Goal: Information Seeking & Learning: Find specific fact

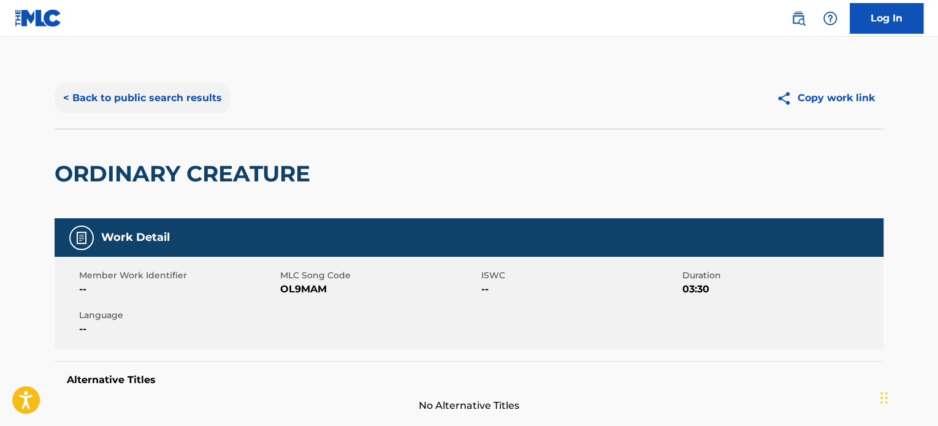
click at [177, 107] on button "< Back to public search results" at bounding box center [143, 98] width 176 height 31
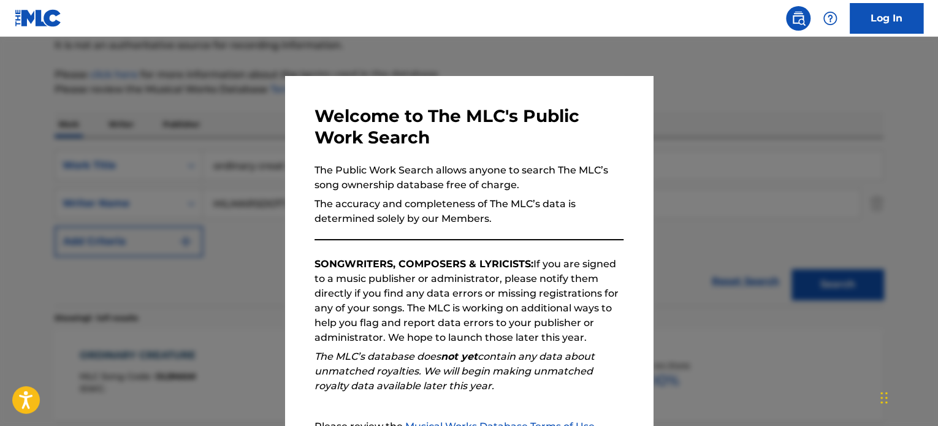
click at [184, 135] on div at bounding box center [469, 250] width 938 height 426
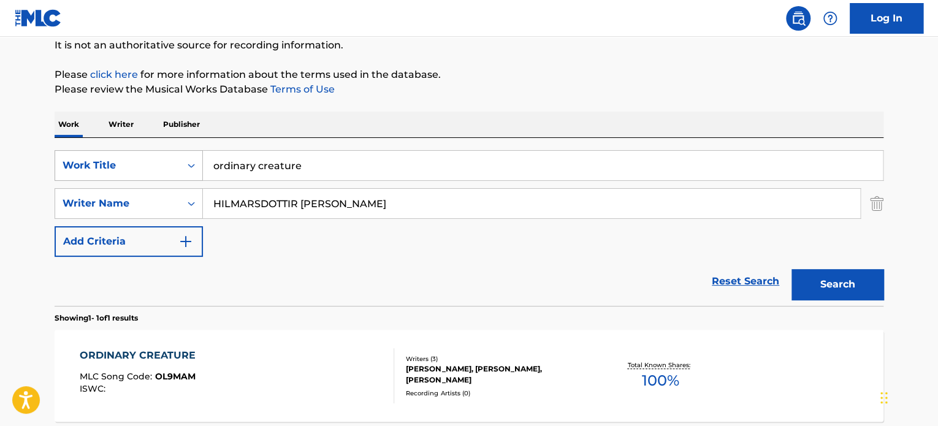
drag, startPoint x: 204, startPoint y: 156, endPoint x: 83, endPoint y: 155, distance: 121.5
click at [86, 155] on div "SearchWithCriteria651a517a-ce28-4cdf-a125-3fbb2c2c7b1d Work Title ordinary crea…" at bounding box center [469, 165] width 829 height 31
type input "starman"
type input "[PERSON_NAME]"
click at [792, 269] on button "Search" at bounding box center [838, 284] width 92 height 31
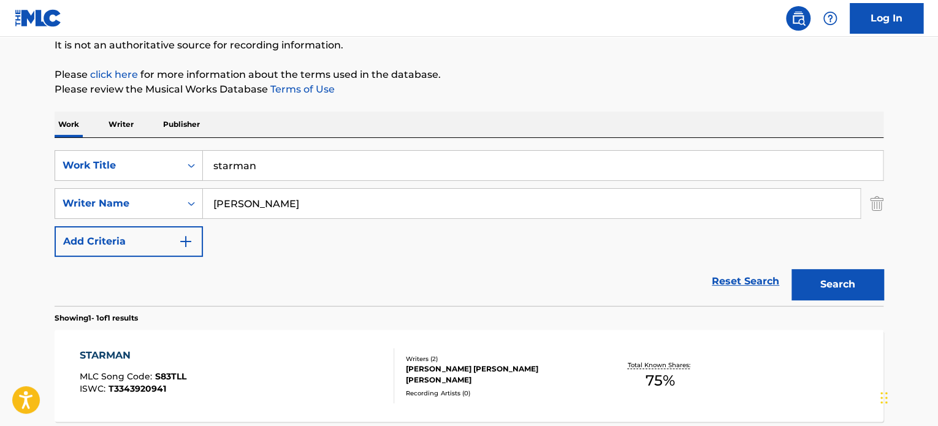
click at [110, 355] on div "STARMAN" at bounding box center [133, 355] width 107 height 15
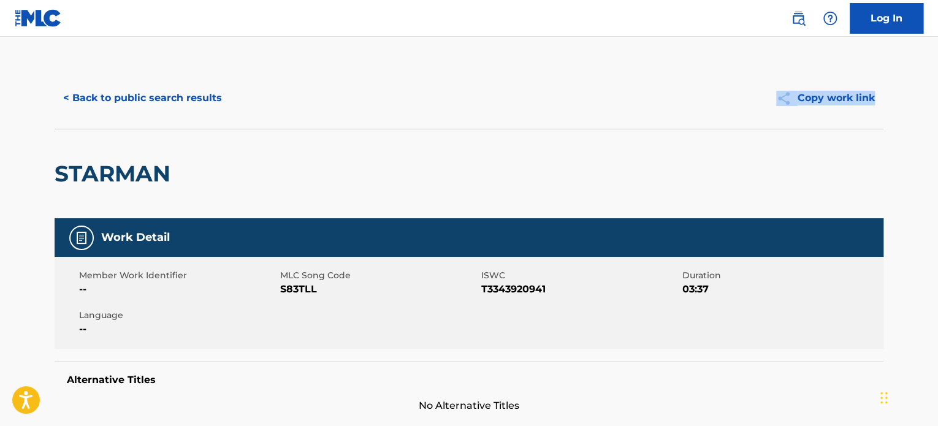
drag, startPoint x: 937, startPoint y: 85, endPoint x: 936, endPoint y: 110, distance: 25.8
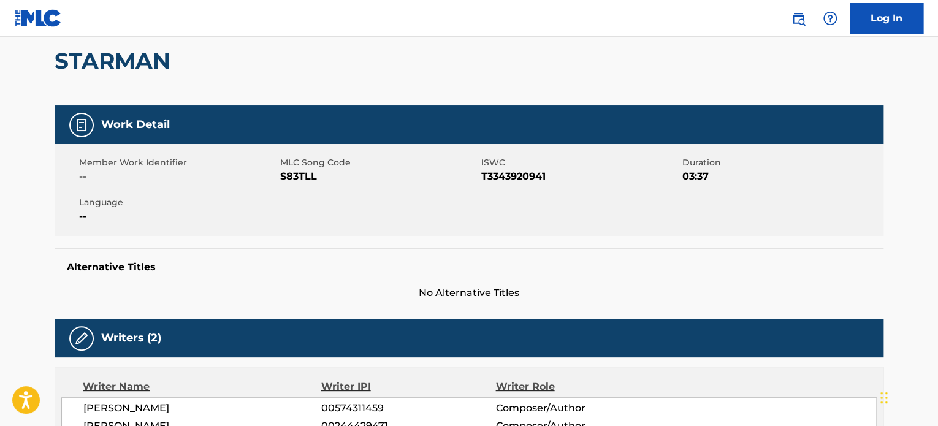
scroll to position [109, 0]
